Goal: Task Accomplishment & Management: Use online tool/utility

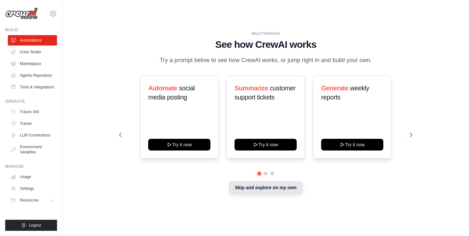
click at [276, 189] on button "Skip and explore on my own" at bounding box center [265, 188] width 73 height 12
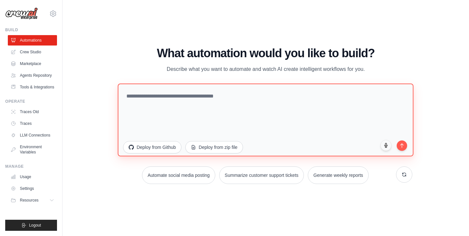
click at [178, 96] on textarea at bounding box center [266, 120] width 296 height 73
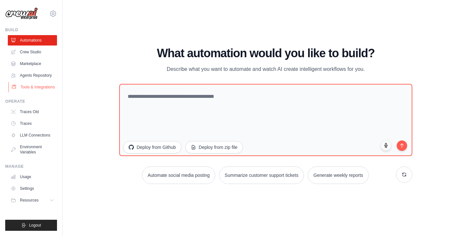
click at [32, 85] on link "Tools & Integrations" at bounding box center [32, 87] width 49 height 10
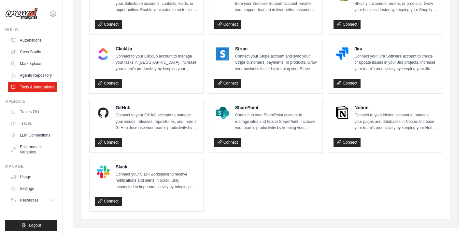
scroll to position [348, 0]
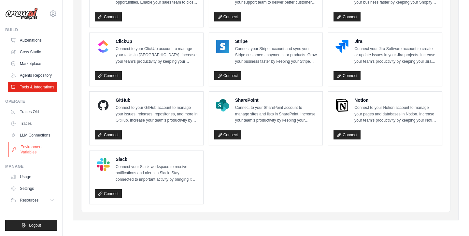
click at [35, 153] on link "Environment Variables" at bounding box center [32, 150] width 49 height 16
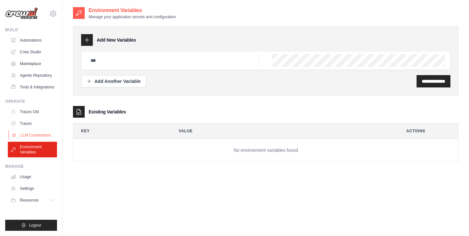
click at [36, 137] on link "LLM Connections" at bounding box center [32, 135] width 49 height 10
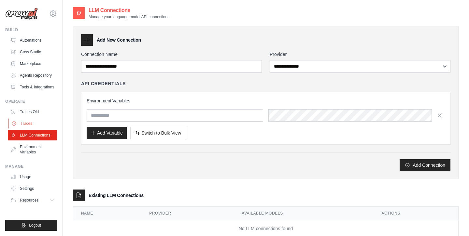
click at [34, 126] on link "Traces" at bounding box center [32, 123] width 49 height 10
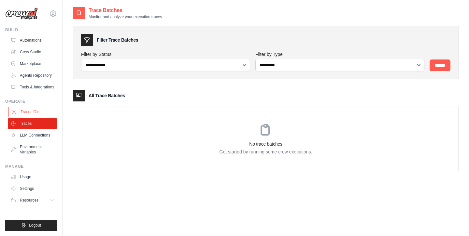
click at [33, 113] on link "Traces Old" at bounding box center [32, 112] width 49 height 10
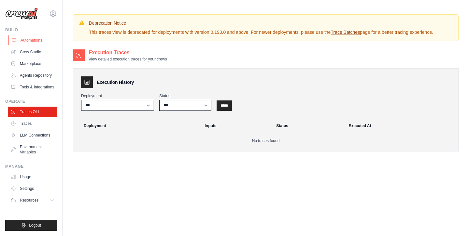
click at [33, 36] on link "Automations" at bounding box center [32, 40] width 49 height 10
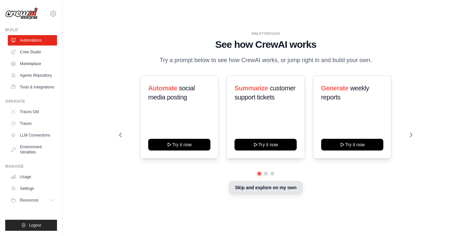
click at [257, 192] on button "Skip and explore on my own" at bounding box center [265, 188] width 73 height 12
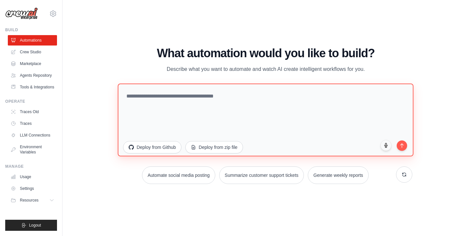
click at [228, 105] on textarea at bounding box center [266, 120] width 296 height 73
type textarea "**********"
click at [209, 95] on textarea "**********" at bounding box center [266, 120] width 296 height 73
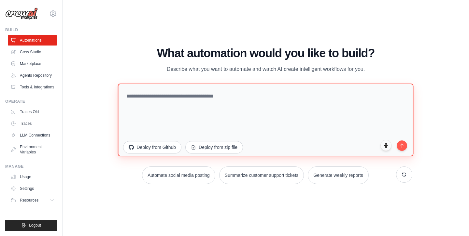
paste textarea "**********"
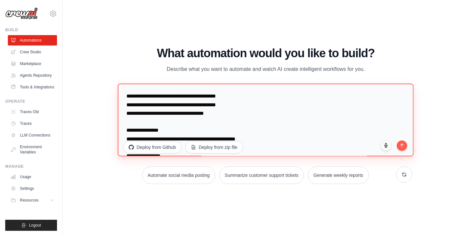
scroll to position [1561, 0]
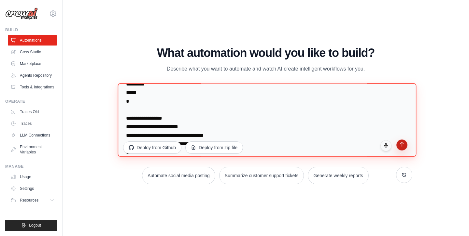
type textarea "**********"
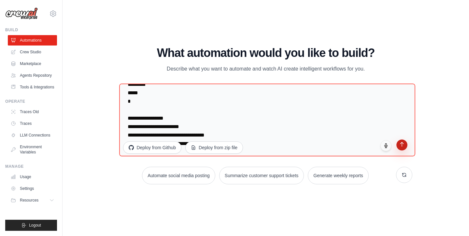
click at [402, 144] on icon "submit" at bounding box center [402, 145] width 6 height 6
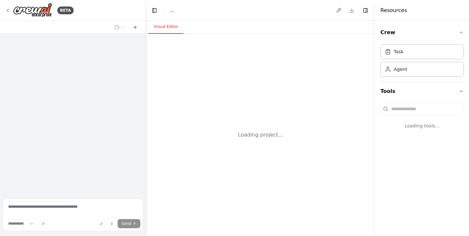
select select "****"
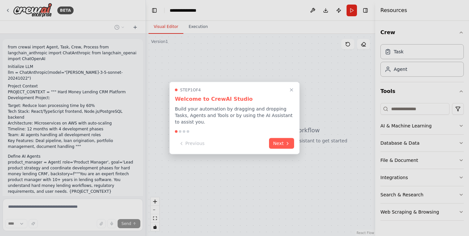
scroll to position [687, 0]
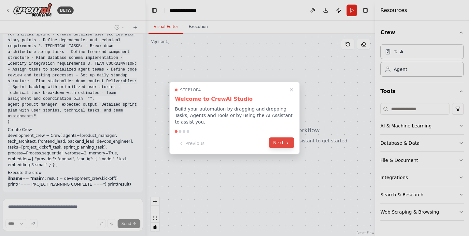
click at [273, 140] on button "Next" at bounding box center [281, 143] width 25 height 11
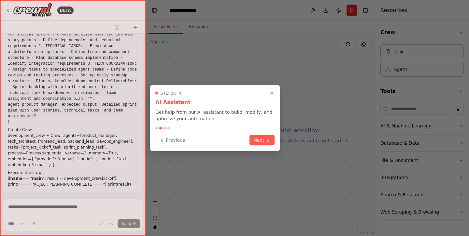
click at [273, 140] on button "Next" at bounding box center [261, 140] width 25 height 11
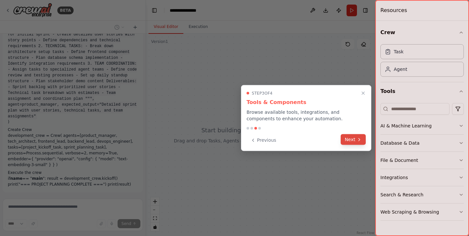
click at [360, 139] on icon at bounding box center [358, 139] width 1 height 3
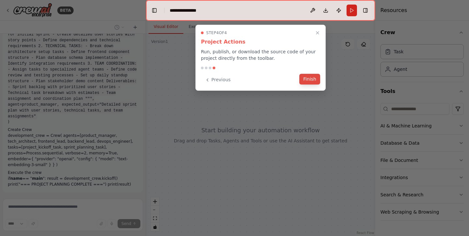
click at [311, 79] on button "Finish" at bounding box center [309, 79] width 21 height 11
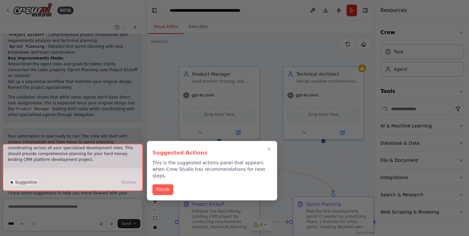
scroll to position [1342, 0]
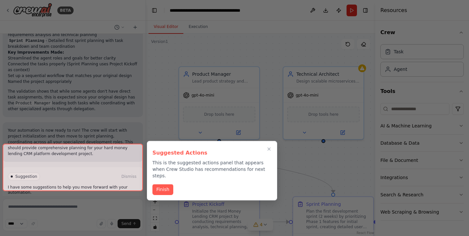
click at [75, 183] on div at bounding box center [73, 168] width 140 height 48
click at [167, 185] on button "Finish" at bounding box center [162, 189] width 21 height 11
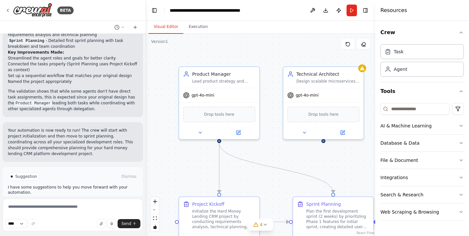
click at [76, 202] on span "Run Automation" at bounding box center [76, 204] width 32 height 5
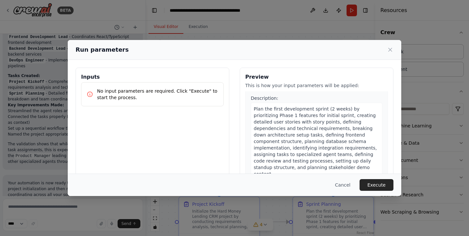
scroll to position [56, 0]
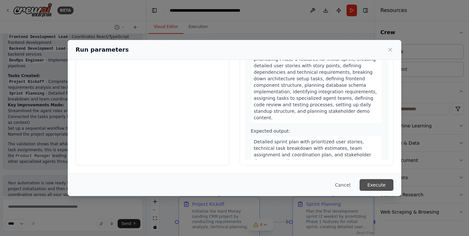
click at [381, 183] on button "Execute" at bounding box center [376, 185] width 34 height 12
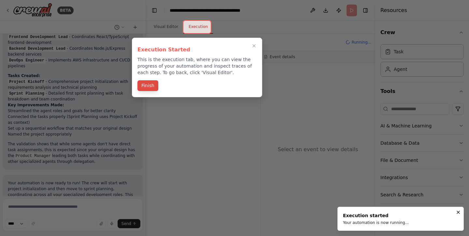
click at [151, 88] on button "Finish" at bounding box center [147, 85] width 21 height 11
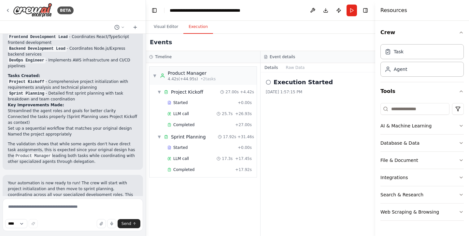
scroll to position [1342, 0]
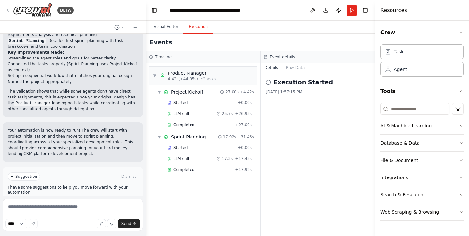
click at [90, 202] on span "Improve automation" at bounding box center [76, 204] width 40 height 5
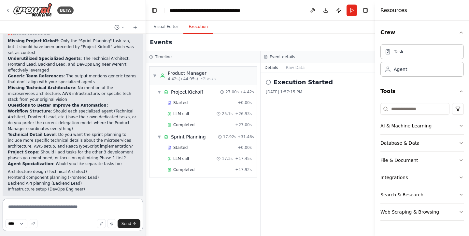
scroll to position [1553, 0]
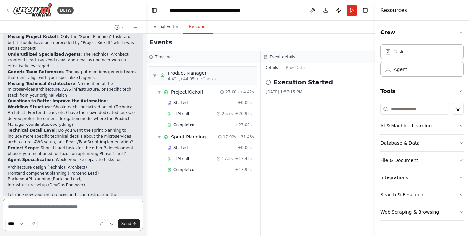
click at [67, 208] on textarea at bounding box center [73, 215] width 140 height 33
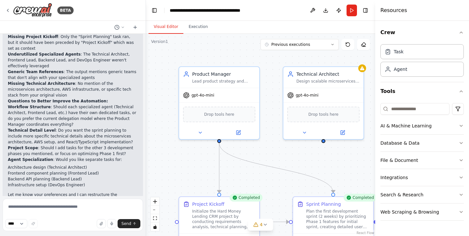
click at [167, 27] on button "Visual Editor" at bounding box center [165, 27] width 35 height 14
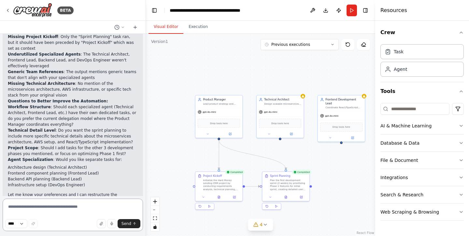
click at [38, 212] on textarea at bounding box center [73, 215] width 140 height 33
type textarea "**********"
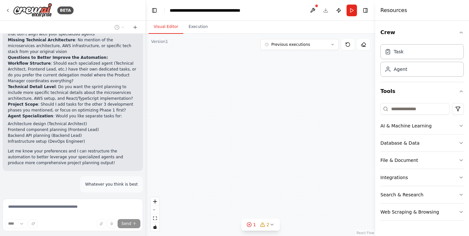
scroll to position [1680, 0]
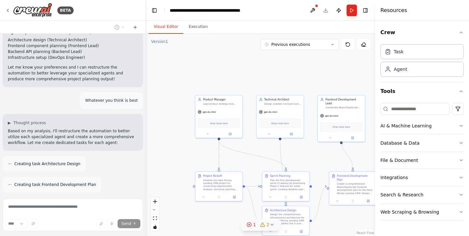
click at [249, 225] on icon at bounding box center [248, 224] width 5 height 5
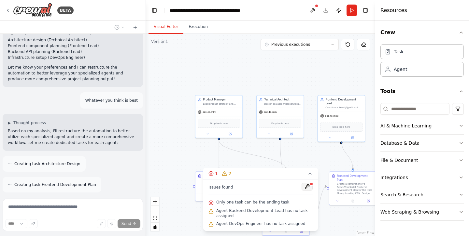
click at [310, 188] on button at bounding box center [306, 187] width 11 height 8
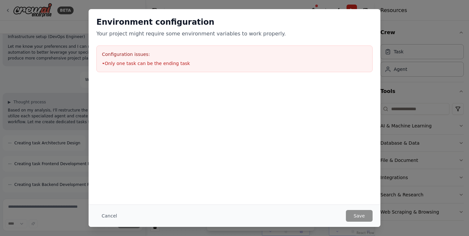
click at [173, 64] on li "• Only one task can be the ending task" at bounding box center [234, 63] width 265 height 7
click at [111, 216] on button "Cancel" at bounding box center [109, 216] width 26 height 12
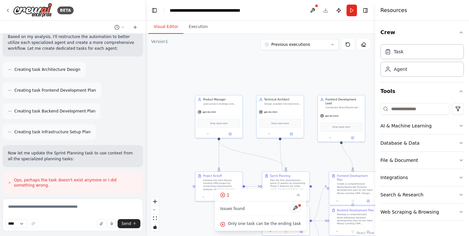
scroll to position [1818, 0]
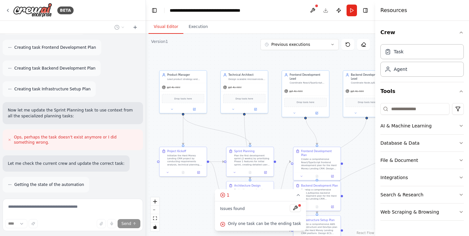
drag, startPoint x: 219, startPoint y: 71, endPoint x: 183, endPoint y: 47, distance: 43.3
click at [183, 47] on div ".deletable-edge-delete-btn { width: 20px; height: 20px; border: 0px solid #ffff…" at bounding box center [260, 135] width 229 height 202
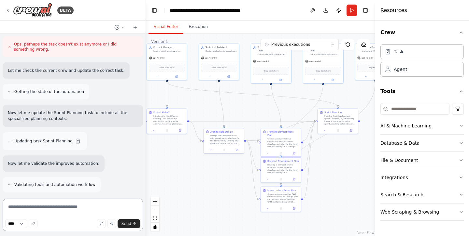
scroll to position [1963, 0]
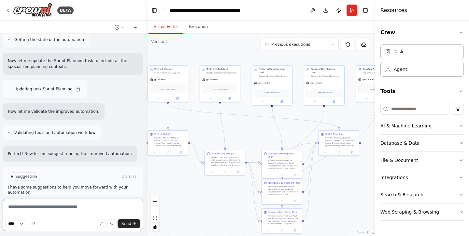
drag, startPoint x: 278, startPoint y: 143, endPoint x: 246, endPoint y: 134, distance: 32.4
click at [246, 134] on div ".deletable-edge-delete-btn { width: 20px; height: 20px; border: 0px solid #ffff…" at bounding box center [260, 135] width 229 height 202
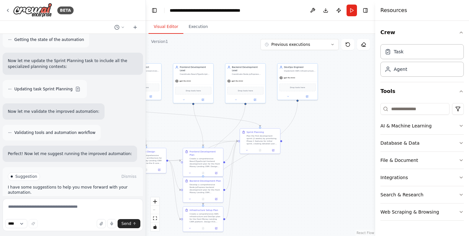
drag, startPoint x: 246, startPoint y: 134, endPoint x: 159, endPoint y: 132, distance: 87.3
click at [159, 132] on div ".deletable-edge-delete-btn { width: 20px; height: 20px; border: 0px solid #ffff…" at bounding box center [260, 135] width 229 height 202
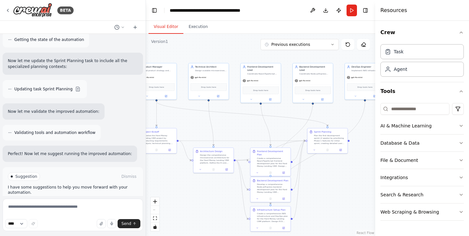
drag, startPoint x: 159, startPoint y: 131, endPoint x: 243, endPoint y: 132, distance: 84.3
click at [243, 132] on div ".deletable-edge-delete-btn { width: 20px; height: 20px; border: 0px solid #ffff…" at bounding box center [260, 135] width 229 height 202
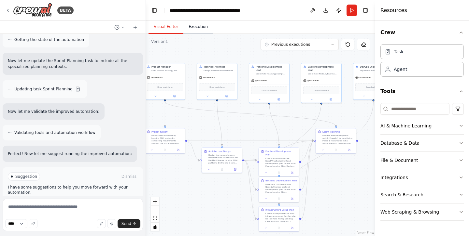
click at [195, 27] on button "Execution" at bounding box center [198, 27] width 30 height 14
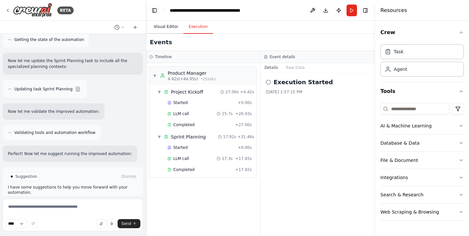
click at [170, 26] on button "Visual Editor" at bounding box center [165, 27] width 35 height 14
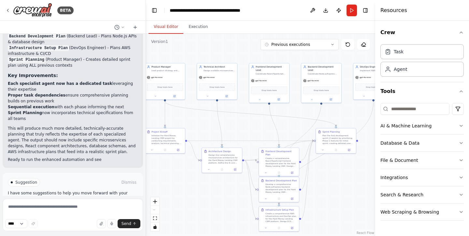
scroll to position [2173, 0]
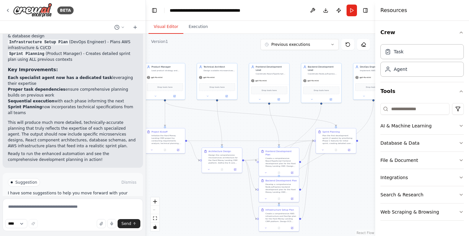
click at [76, 205] on button "Run Automation" at bounding box center [73, 210] width 130 height 10
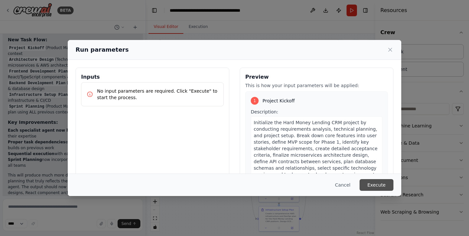
click at [382, 189] on button "Execute" at bounding box center [376, 185] width 34 height 12
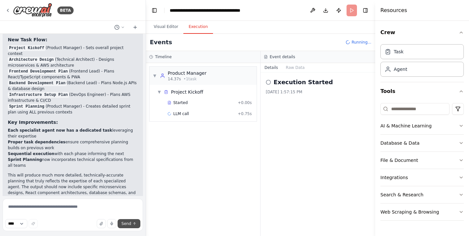
click at [124, 223] on span "Send" at bounding box center [126, 223] width 10 height 5
click at [57, 203] on textarea at bounding box center [73, 215] width 140 height 33
click at [60, 204] on p "Ready to run the enhanced automation and see the comprehensive development plan…" at bounding box center [73, 210] width 130 height 12
click at [27, 224] on select "****" at bounding box center [16, 223] width 22 height 9
click at [47, 209] on textarea at bounding box center [73, 215] width 140 height 33
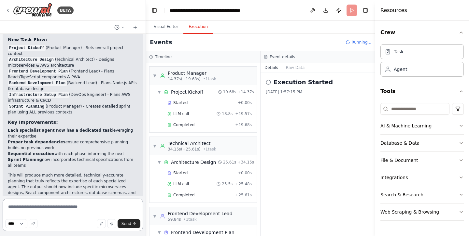
scroll to position [33, 0]
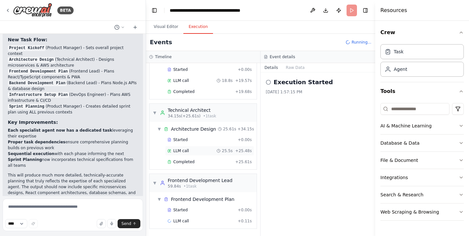
click at [186, 150] on span "LLM call" at bounding box center [181, 150] width 16 height 5
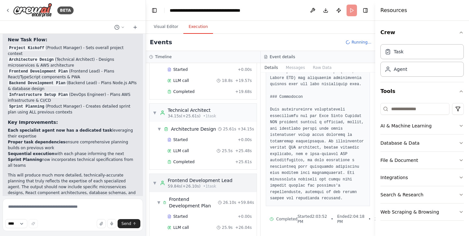
scroll to position [110, 0]
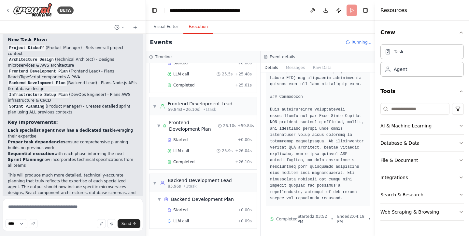
click at [428, 130] on button "AI & Machine Learning" at bounding box center [421, 126] width 83 height 17
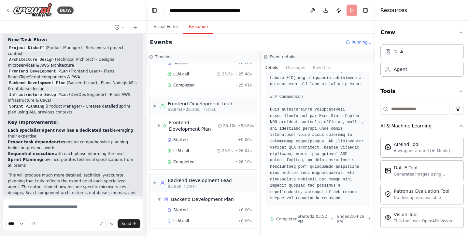
click at [425, 128] on div "AI & Machine Learning" at bounding box center [405, 126] width 51 height 7
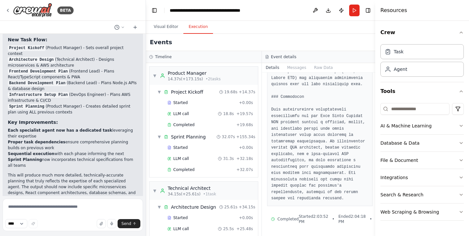
scroll to position [2173, 0]
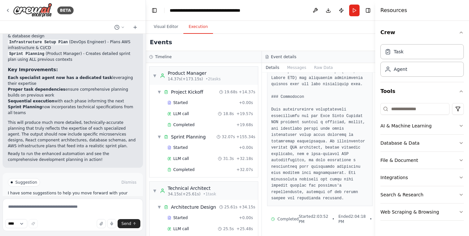
click at [79, 205] on button "Improve automation" at bounding box center [73, 210] width 130 height 10
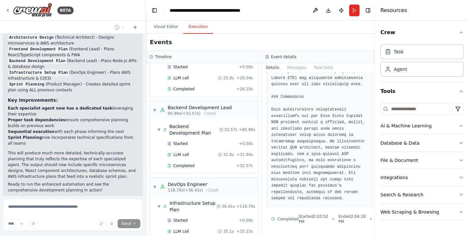
scroll to position [249, 0]
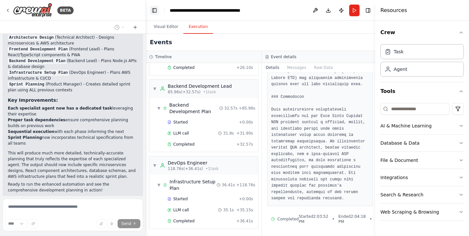
click at [155, 12] on button "Toggle Left Sidebar" at bounding box center [154, 10] width 9 height 9
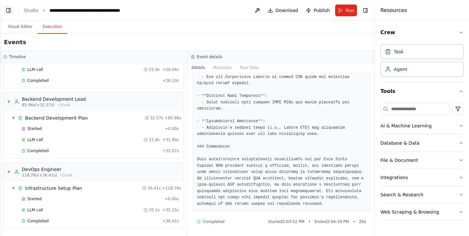
click at [8, 10] on button "Toggle Left Sidebar" at bounding box center [8, 10] width 9 height 9
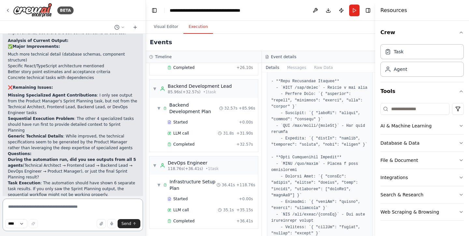
scroll to position [562, 0]
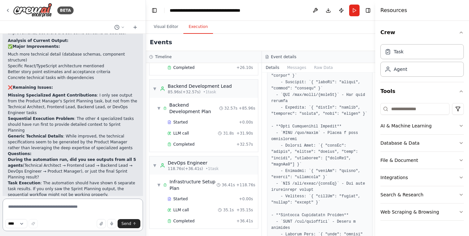
click at [58, 208] on textarea at bounding box center [73, 215] width 140 height 33
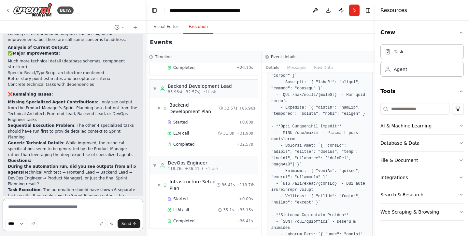
scroll to position [2337, 0]
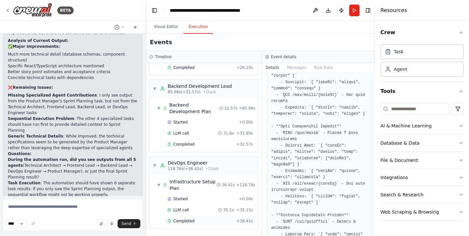
click at [191, 225] on div "Completed + 36.41s" at bounding box center [210, 221] width 90 height 10
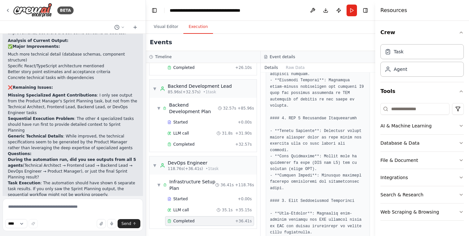
scroll to position [1750, 0]
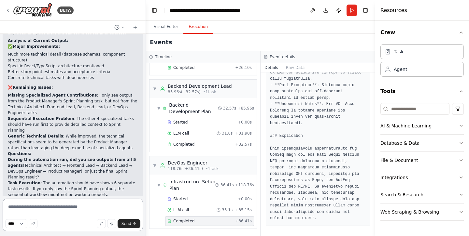
click at [76, 211] on textarea at bounding box center [73, 215] width 140 height 33
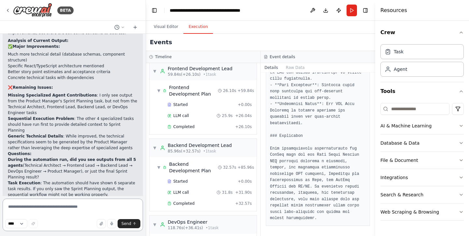
scroll to position [182, 0]
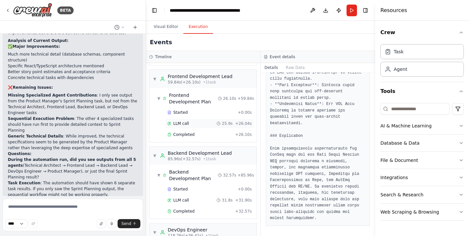
click at [209, 123] on div "LLM call 25.9s + 26.04s" at bounding box center [209, 123] width 84 height 5
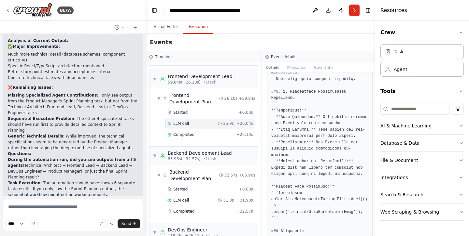
scroll to position [1204, 0]
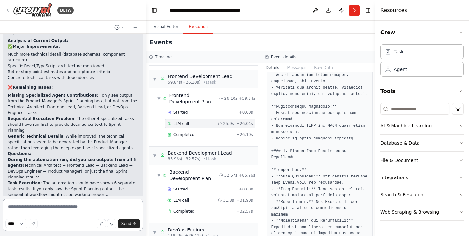
click at [104, 204] on textarea at bounding box center [73, 215] width 140 height 33
type textarea "**********"
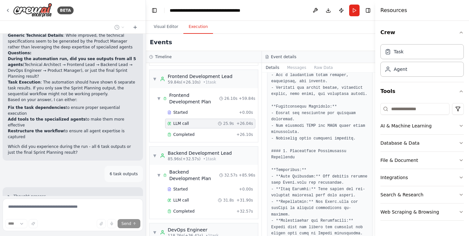
scroll to position [2443, 0]
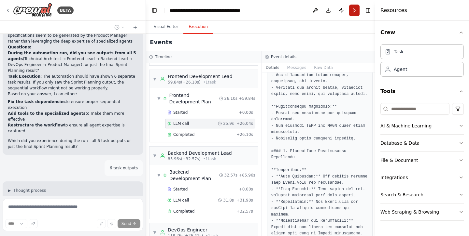
click at [353, 10] on button "Run" at bounding box center [354, 11] width 10 height 12
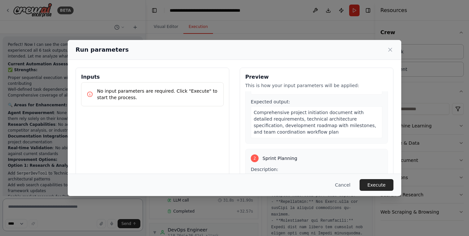
scroll to position [0, 0]
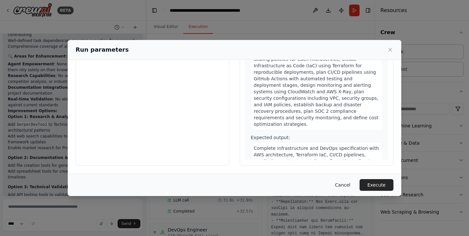
click at [345, 183] on button "Cancel" at bounding box center [343, 185] width 26 height 12
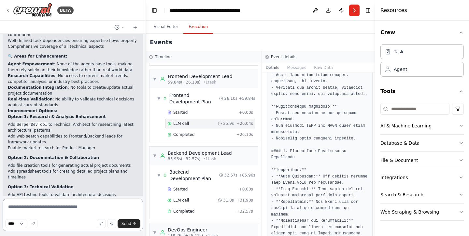
click at [64, 209] on textarea at bounding box center [73, 215] width 140 height 33
type textarea "**********"
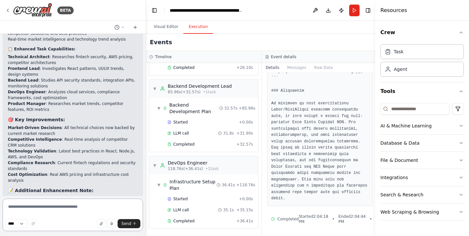
scroll to position [3713, 0]
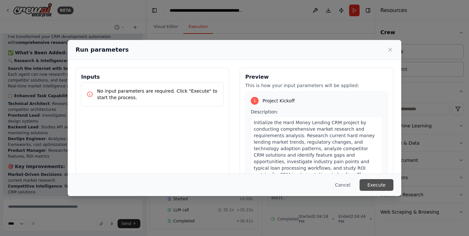
click at [380, 183] on button "Execute" at bounding box center [376, 185] width 34 height 12
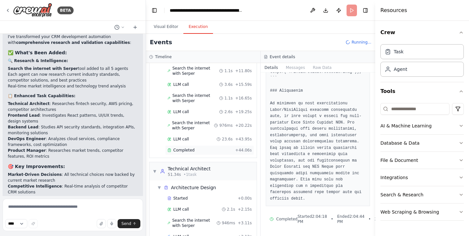
scroll to position [127, 0]
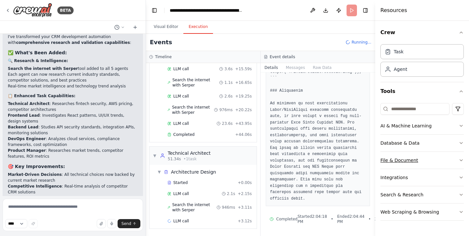
click at [437, 164] on button "File & Document" at bounding box center [421, 160] width 83 height 17
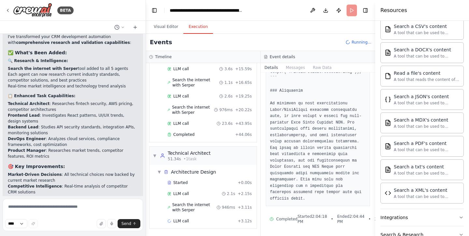
scroll to position [188, 0]
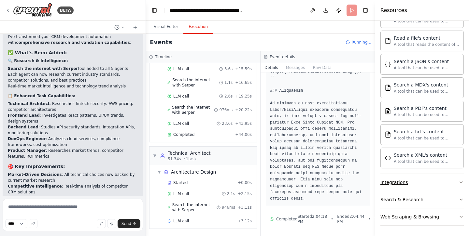
click at [419, 184] on button "Integrations" at bounding box center [421, 182] width 83 height 17
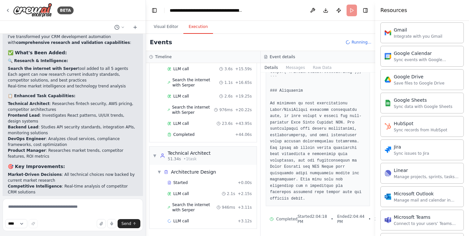
scroll to position [482, 0]
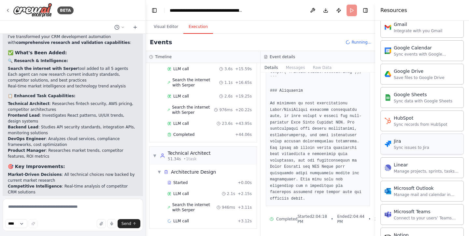
click at [411, 152] on div "Jira Sync issues to Jira" at bounding box center [421, 144] width 83 height 21
click at [402, 144] on div "Jira" at bounding box center [411, 141] width 35 height 7
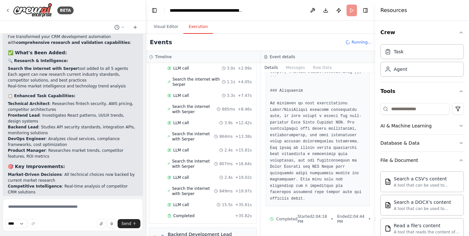
scroll to position [493, 0]
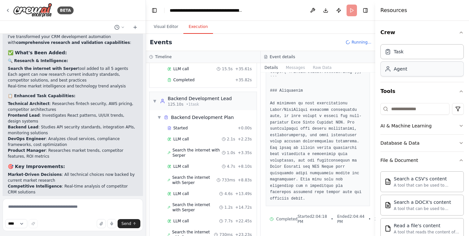
click at [408, 69] on div "Agent" at bounding box center [421, 69] width 83 height 15
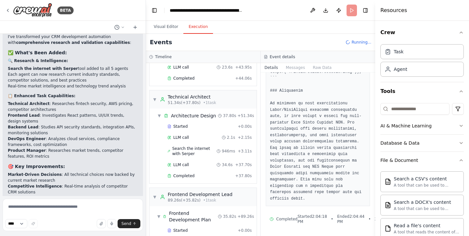
scroll to position [196, 0]
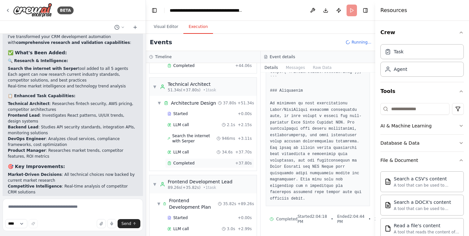
click at [196, 168] on div "Completed + 37.80s" at bounding box center [209, 164] width 89 height 10
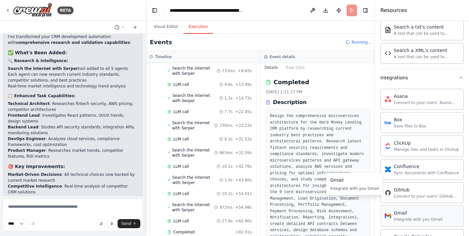
scroll to position [370, 0]
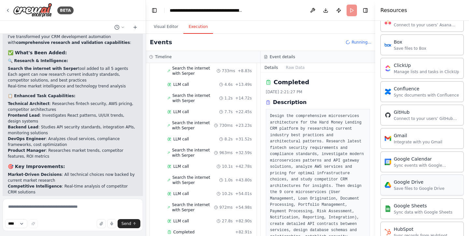
click at [405, 189] on div "Save files to Google Drive" at bounding box center [419, 188] width 51 height 5
click at [83, 209] on textarea at bounding box center [73, 215] width 140 height 33
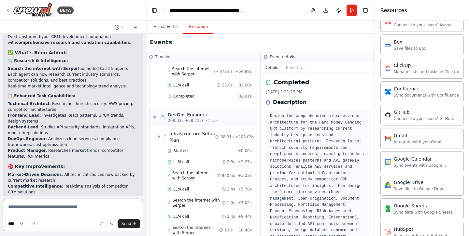
scroll to position [3713, 0]
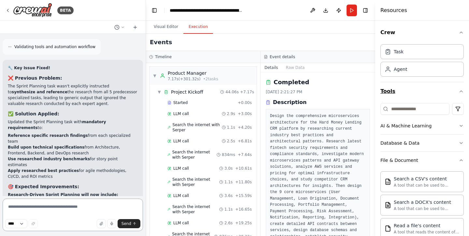
scroll to position [4123, 0]
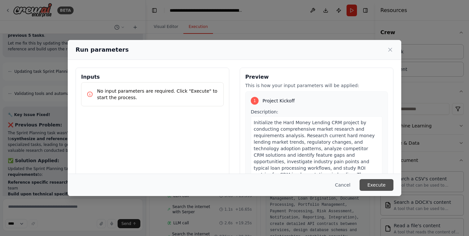
click at [382, 185] on button "Execute" at bounding box center [376, 185] width 34 height 12
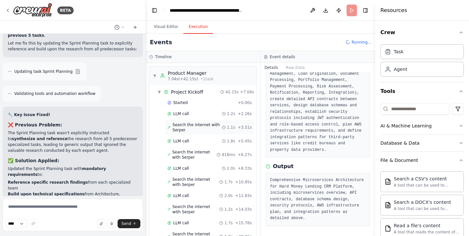
scroll to position [236, 0]
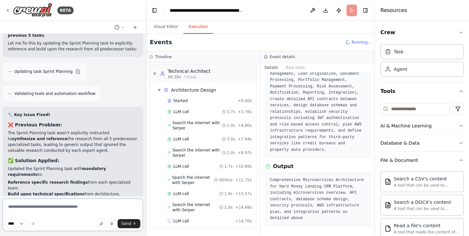
click at [123, 203] on textarea at bounding box center [73, 215] width 140 height 33
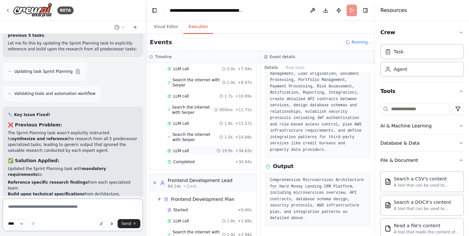
scroll to position [361, 0]
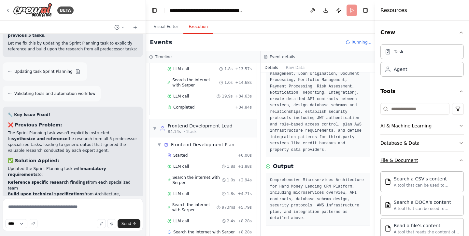
click at [456, 162] on button "File & Document" at bounding box center [421, 160] width 83 height 17
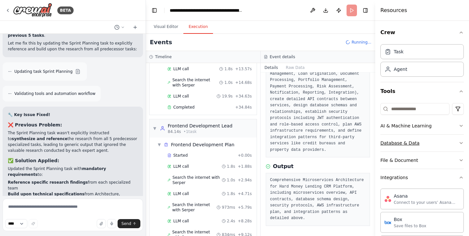
click at [459, 145] on icon "button" at bounding box center [460, 143] width 5 height 5
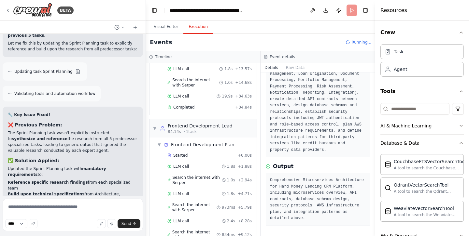
click at [459, 145] on icon "button" at bounding box center [460, 143] width 5 height 5
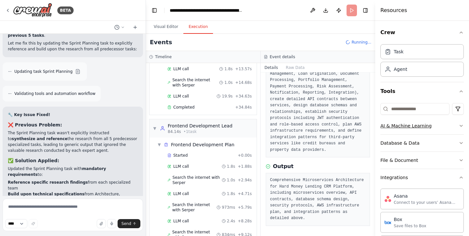
click at [458, 124] on button "AI & Machine Learning" at bounding box center [421, 126] width 83 height 17
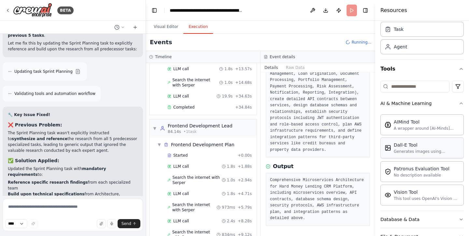
scroll to position [25, 0]
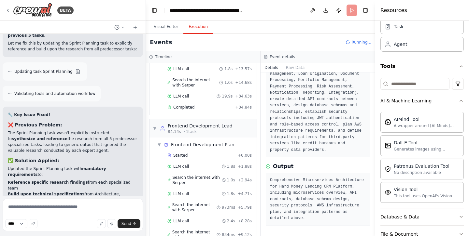
click at [460, 104] on button "AI & Machine Learning" at bounding box center [421, 100] width 83 height 17
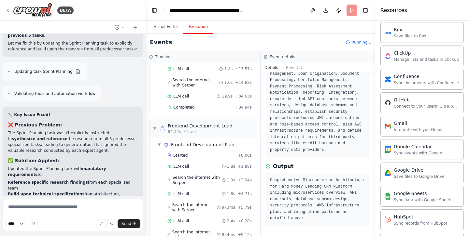
scroll to position [516, 0]
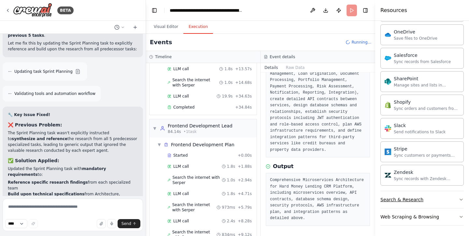
click at [414, 206] on button "Search & Research" at bounding box center [421, 199] width 83 height 17
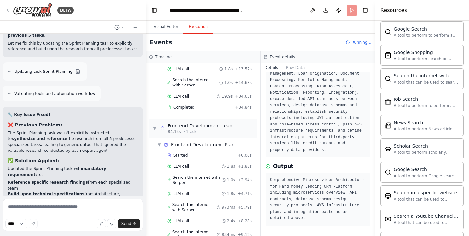
scroll to position [849, 0]
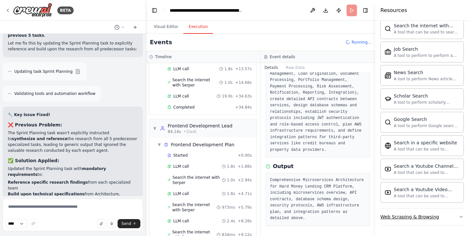
click at [413, 218] on div "Web Scraping & Browsing" at bounding box center [409, 217] width 59 height 7
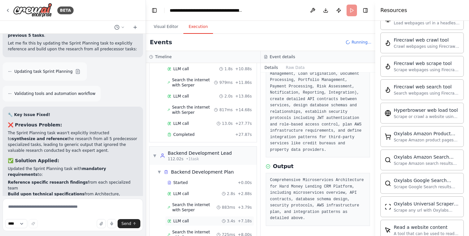
scroll to position [575, 0]
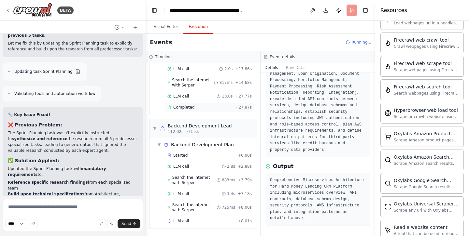
click at [194, 109] on div "Completed" at bounding box center [199, 107] width 65 height 5
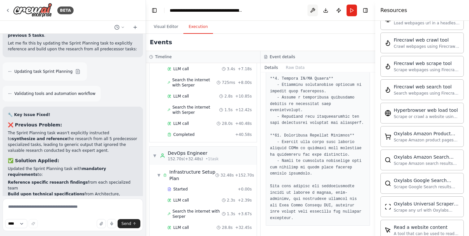
scroll to position [4123, 0]
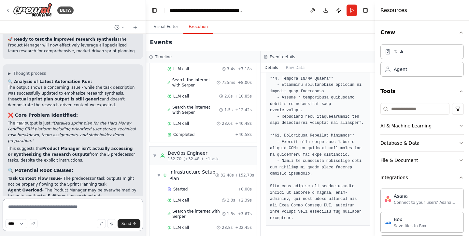
scroll to position [4337, 0]
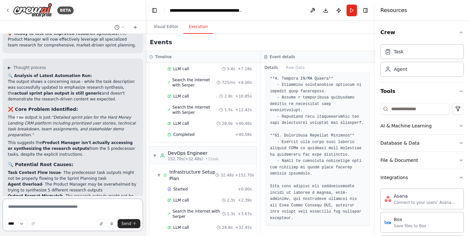
click at [57, 213] on textarea at bounding box center [73, 215] width 140 height 33
type textarea "**********"
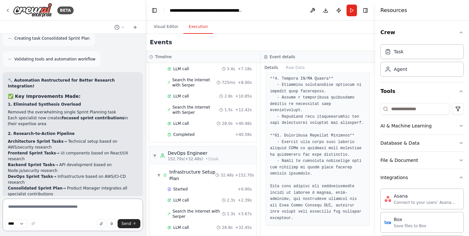
scroll to position [4863, 0]
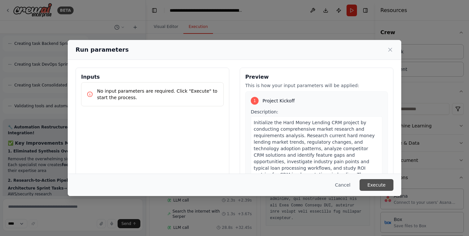
click at [380, 184] on button "Execute" at bounding box center [376, 185] width 34 height 12
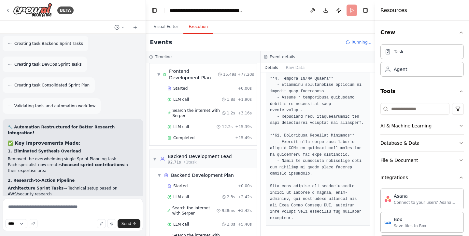
scroll to position [575, 0]
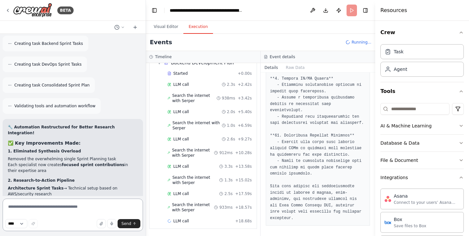
click at [51, 209] on textarea at bounding box center [73, 215] width 140 height 33
type textarea "**********"
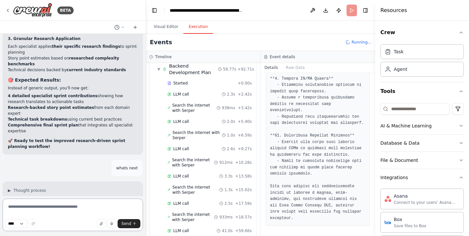
scroll to position [5028, 0]
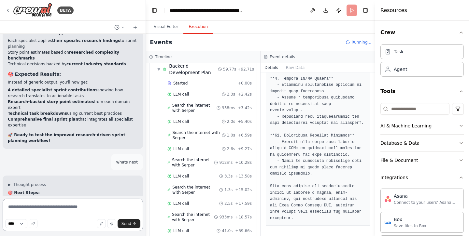
click at [98, 201] on textarea at bounding box center [73, 215] width 140 height 33
type textarea "*****"
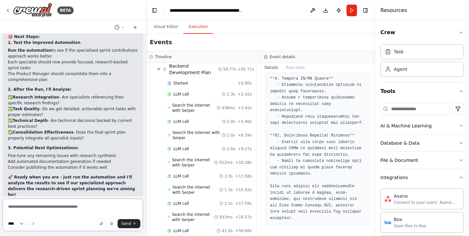
scroll to position [5190, 0]
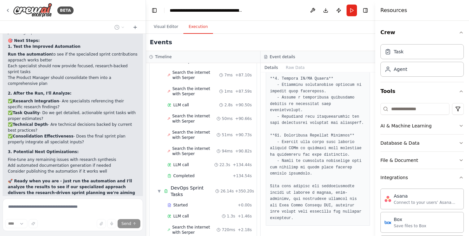
scroll to position [2413, 0]
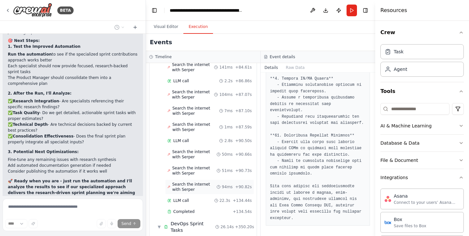
click at [197, 182] on span "Search the internet with Serper" at bounding box center [194, 187] width 44 height 10
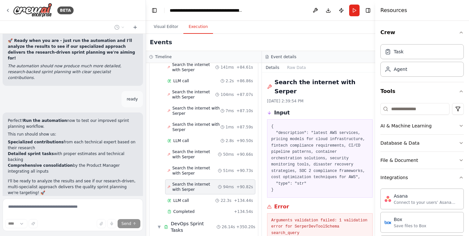
scroll to position [5342, 0]
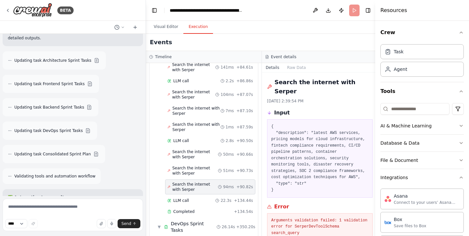
scroll to position [5626, 0]
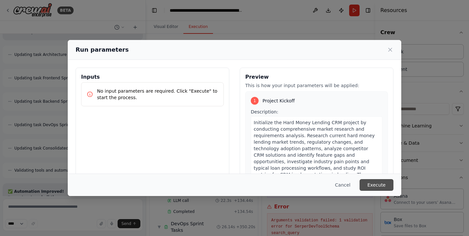
click at [376, 187] on button "Execute" at bounding box center [376, 185] width 34 height 12
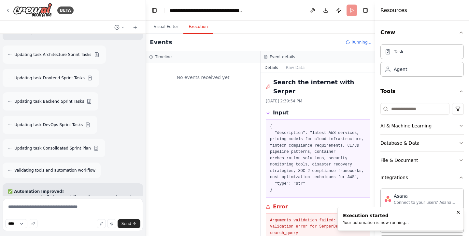
scroll to position [0, 0]
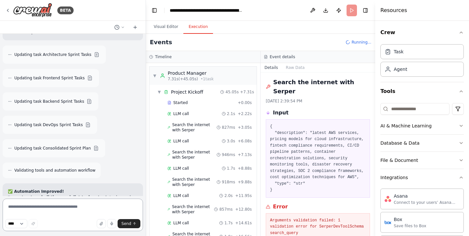
click at [102, 208] on textarea at bounding box center [73, 215] width 140 height 33
type textarea "***"
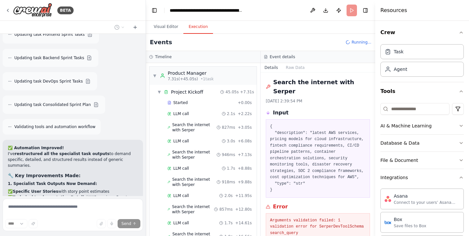
scroll to position [5722, 0]
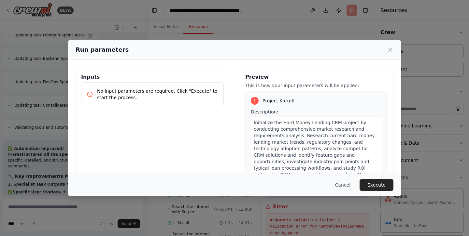
click at [155, 105] on div "No input parameters are required. Click "Execute" to start the process." at bounding box center [152, 94] width 143 height 24
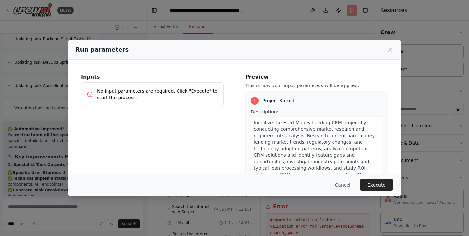
click at [148, 92] on p "No input parameters are required. Click "Execute" to start the process." at bounding box center [157, 94] width 121 height 13
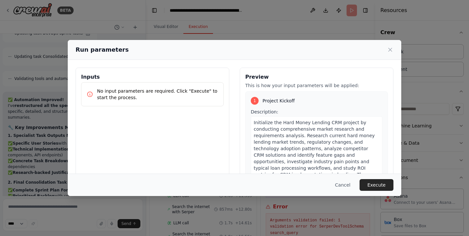
scroll to position [5723, 0]
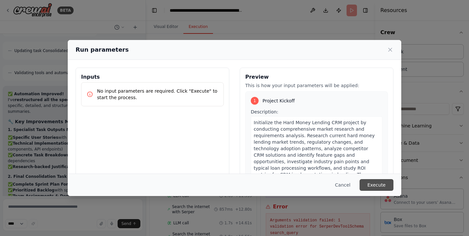
click at [372, 184] on button "Execute" at bounding box center [376, 185] width 34 height 12
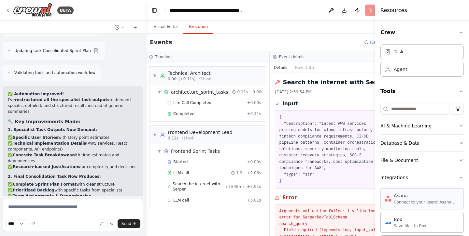
click at [396, 196] on div "Asana" at bounding box center [427, 196] width 66 height 7
click at [418, 200] on div "Connect to your users’ Asana accounts" at bounding box center [427, 202] width 66 height 5
click at [162, 28] on button "Visual Editor" at bounding box center [165, 27] width 35 height 14
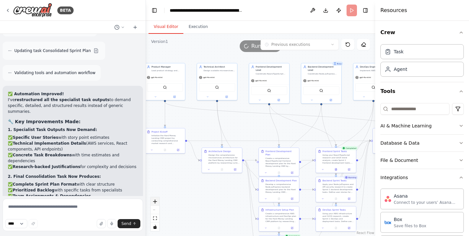
click at [154, 203] on button "zoom in" at bounding box center [155, 202] width 8 height 8
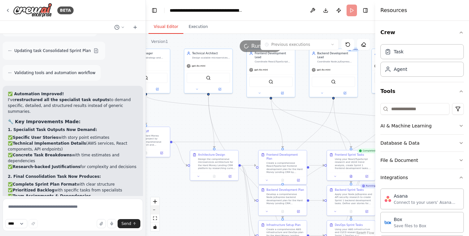
click at [154, 208] on button "zoom out" at bounding box center [155, 210] width 8 height 8
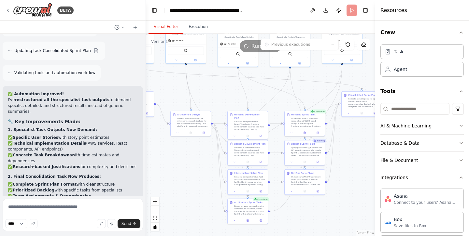
drag, startPoint x: 199, startPoint y: 199, endPoint x: 168, endPoint y: 163, distance: 48.2
click at [168, 163] on div ".deletable-edge-delete-btn { width: 20px; height: 20px; border: 0px solid #ffff…" at bounding box center [260, 135] width 229 height 202
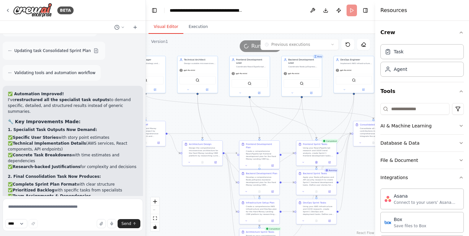
drag, startPoint x: 269, startPoint y: 92, endPoint x: 281, endPoint y: 122, distance: 32.2
click at [281, 122] on div ".deletable-edge-delete-btn { width: 20px; height: 20px; border: 0px solid #ffff…" at bounding box center [260, 135] width 229 height 202
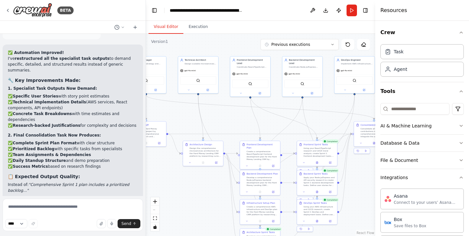
scroll to position [5776, 0]
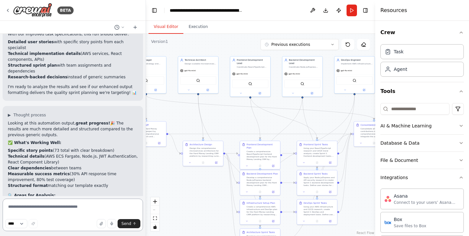
scroll to position [6036, 0]
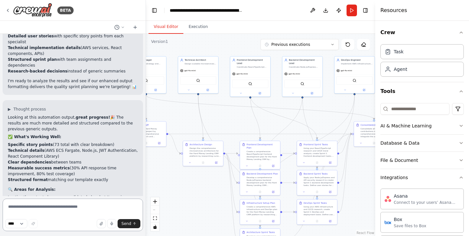
click at [92, 202] on textarea at bounding box center [73, 215] width 140 height 33
type textarea "*"
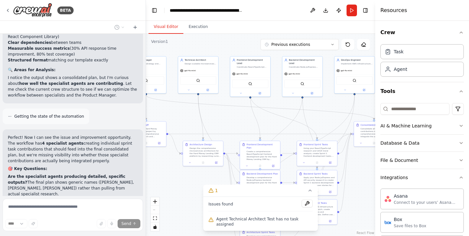
scroll to position [6162, 0]
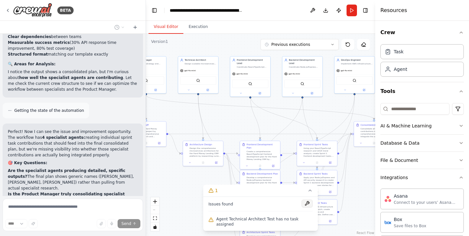
click at [305, 208] on button at bounding box center [306, 204] width 11 height 8
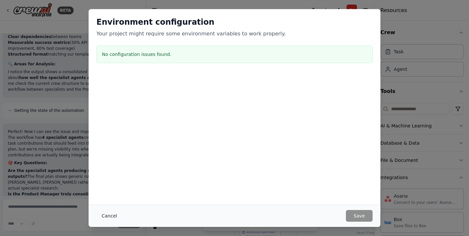
click at [110, 218] on button "Cancel" at bounding box center [109, 216] width 26 height 12
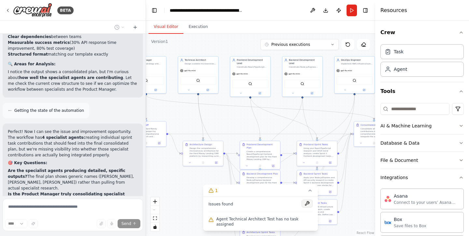
click at [309, 208] on button at bounding box center [306, 204] width 11 height 8
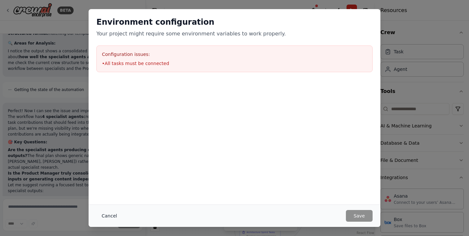
click at [107, 214] on button "Cancel" at bounding box center [109, 216] width 26 height 12
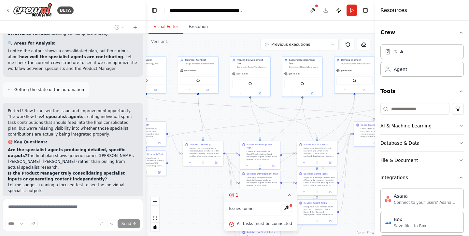
click at [232, 195] on icon at bounding box center [231, 195] width 1 height 1
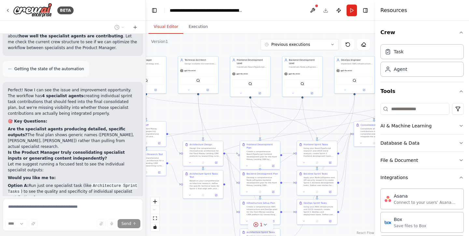
click at [262, 227] on span "1" at bounding box center [261, 225] width 3 height 7
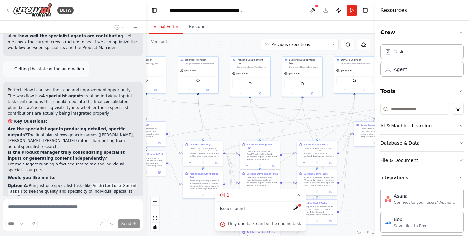
click at [248, 224] on span "Only one task can be the ending task" at bounding box center [264, 223] width 73 height 5
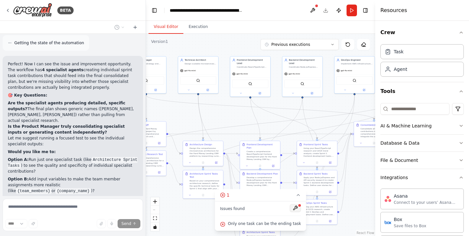
click at [290, 207] on button at bounding box center [295, 208] width 11 height 8
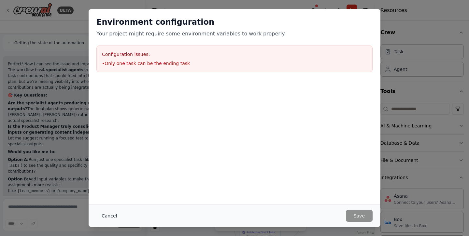
click at [107, 215] on button "Cancel" at bounding box center [109, 216] width 26 height 12
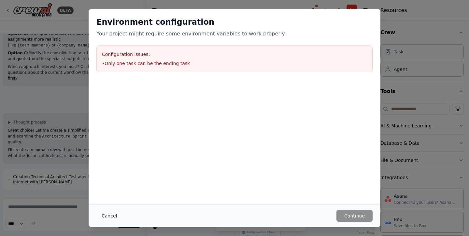
click at [107, 213] on button "Cancel" at bounding box center [109, 216] width 26 height 12
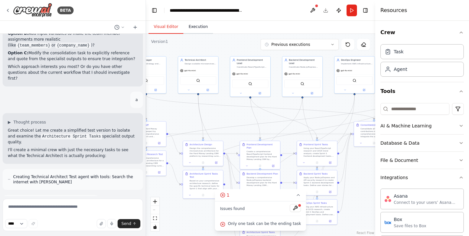
click at [202, 28] on button "Execution" at bounding box center [198, 27] width 30 height 14
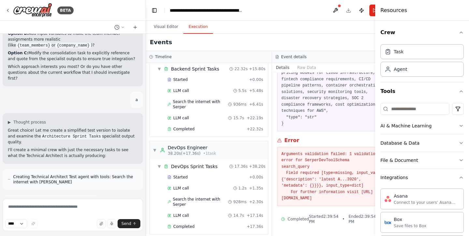
scroll to position [283, 0]
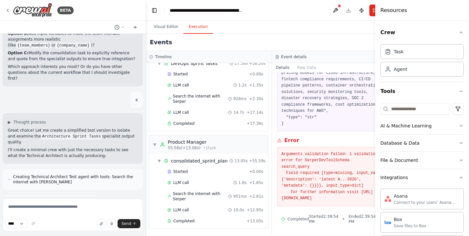
click at [326, 194] on pre "Arguments validation failed: 1 validation error for SerperDevToolSchema search_…" at bounding box center [334, 176] width 107 height 51
drag, startPoint x: 274, startPoint y: 148, endPoint x: 372, endPoint y: 200, distance: 111.0
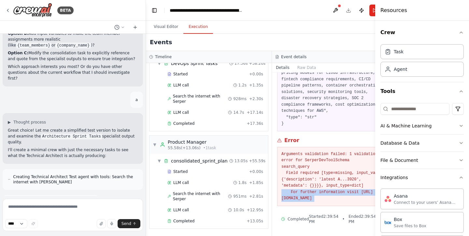
click at [372, 200] on div "Arguments validation failed: 1 validation error for SerperDevToolSchema search_…" at bounding box center [335, 176] width 116 height 59
copy pre "Arguments validation failed: 1 validation error for SerperDevToolSchema search_…"
click at [90, 211] on textarea at bounding box center [73, 215] width 140 height 33
paste textarea "**********"
type textarea "**********"
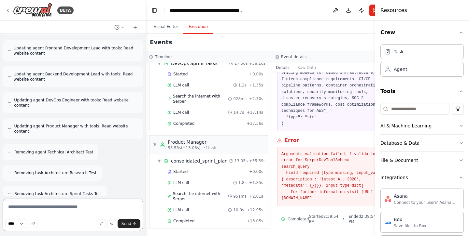
scroll to position [7126, 0]
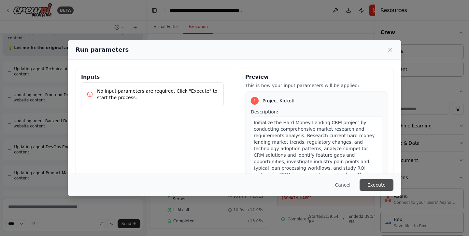
click at [381, 184] on button "Execute" at bounding box center [376, 185] width 34 height 12
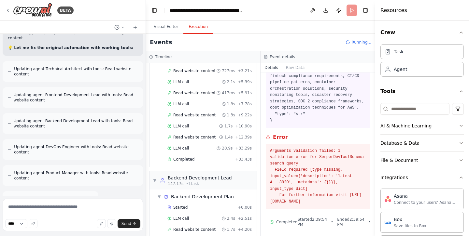
scroll to position [929, 0]
